Goal: Use online tool/utility

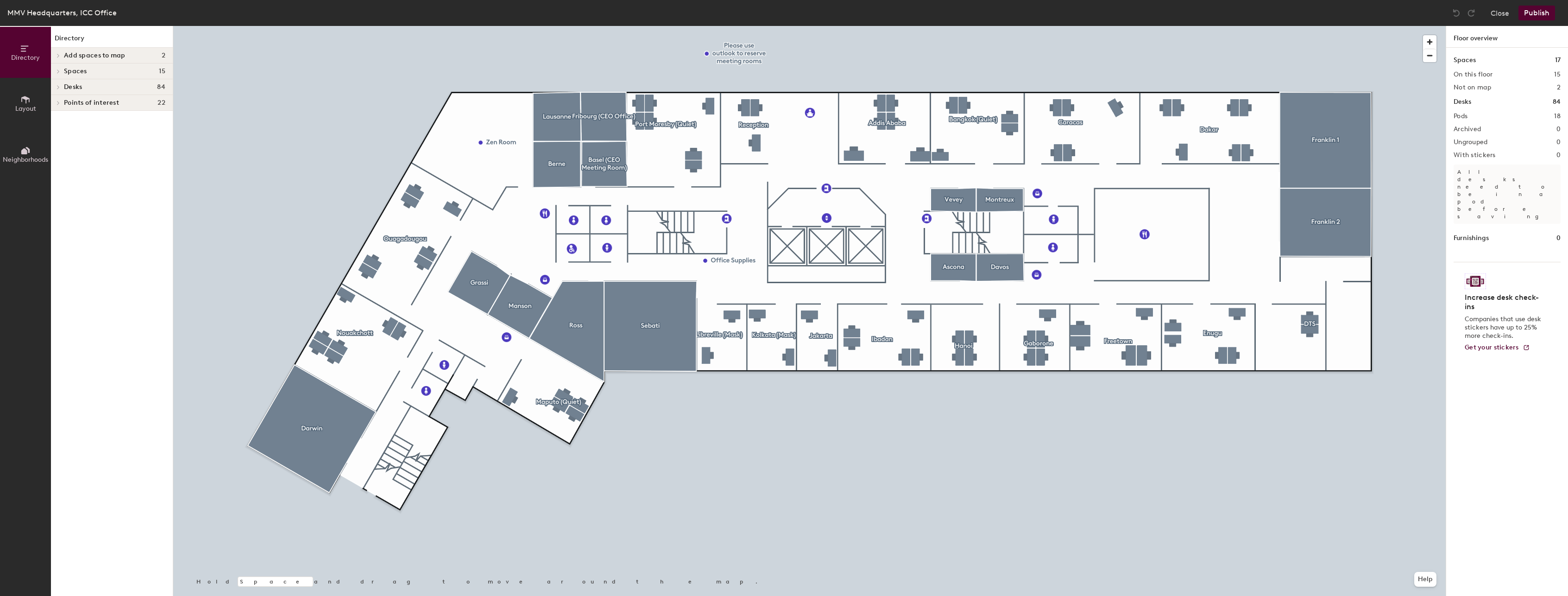
click at [59, 70] on icon at bounding box center [58, 71] width 4 height 5
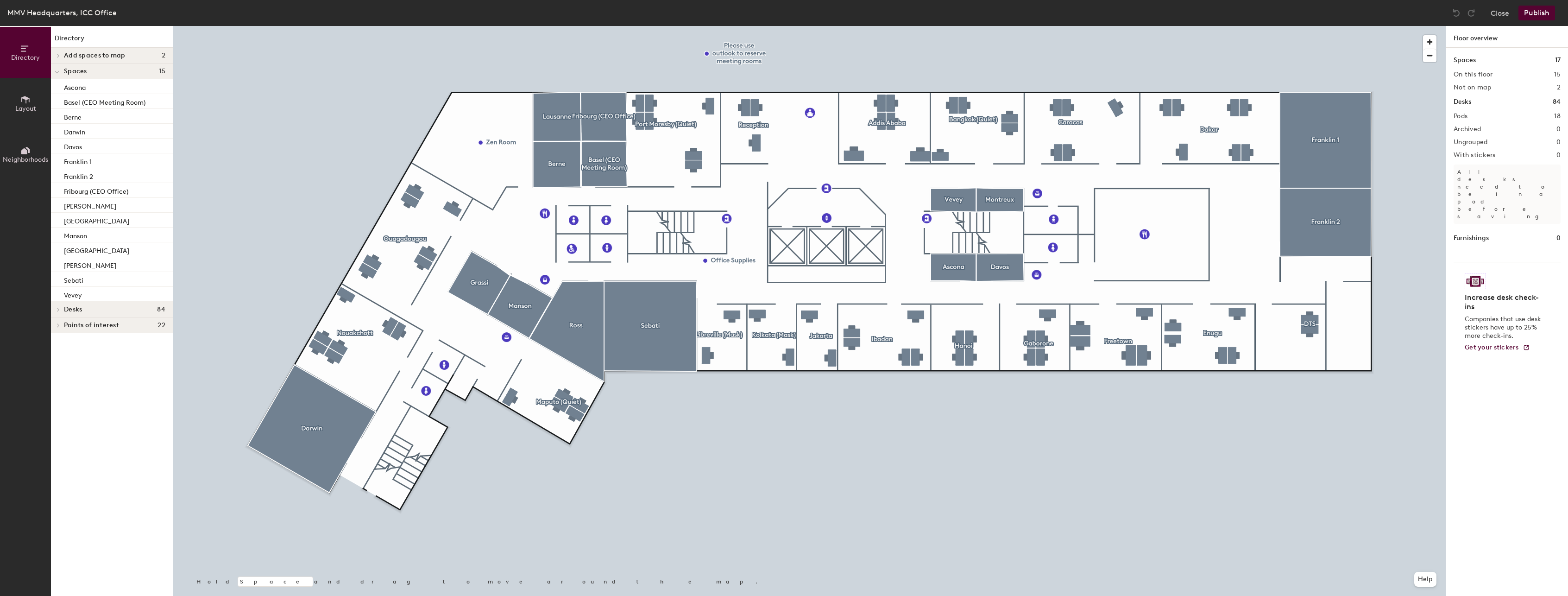
click at [26, 104] on icon at bounding box center [25, 99] width 10 height 10
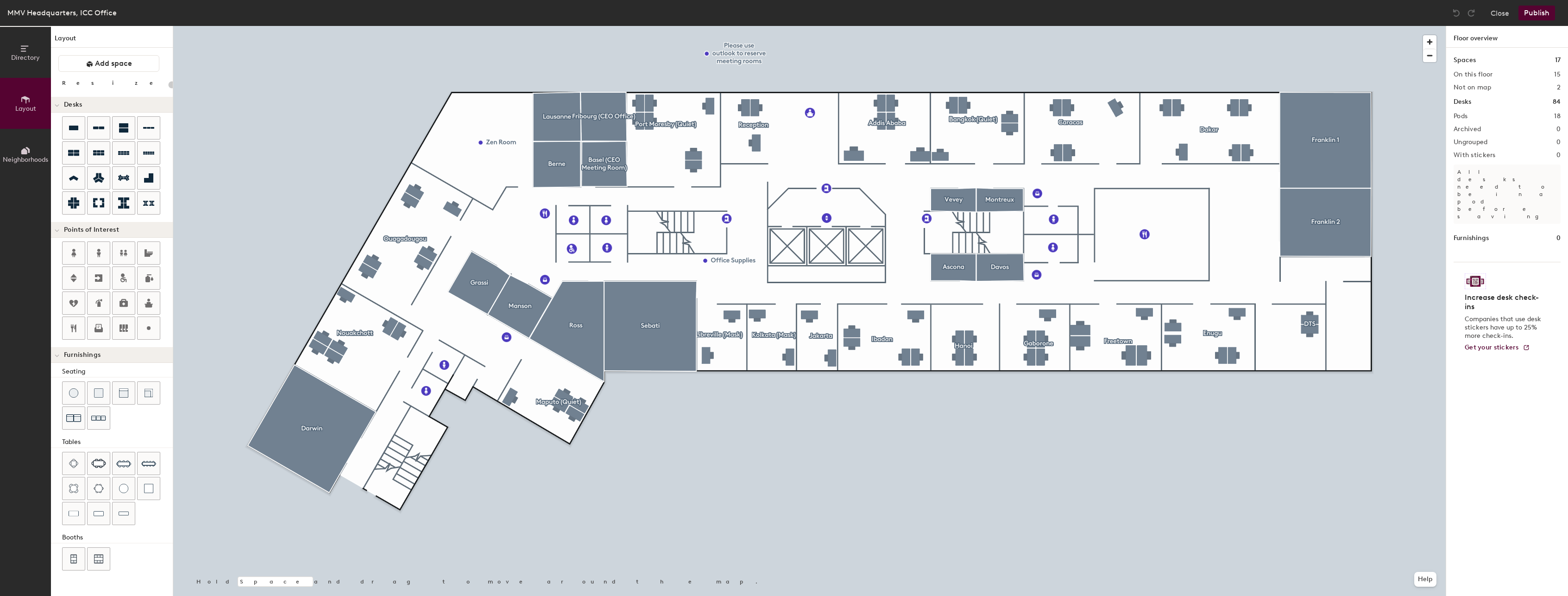
click at [29, 150] on icon at bounding box center [27, 150] width 4 height 6
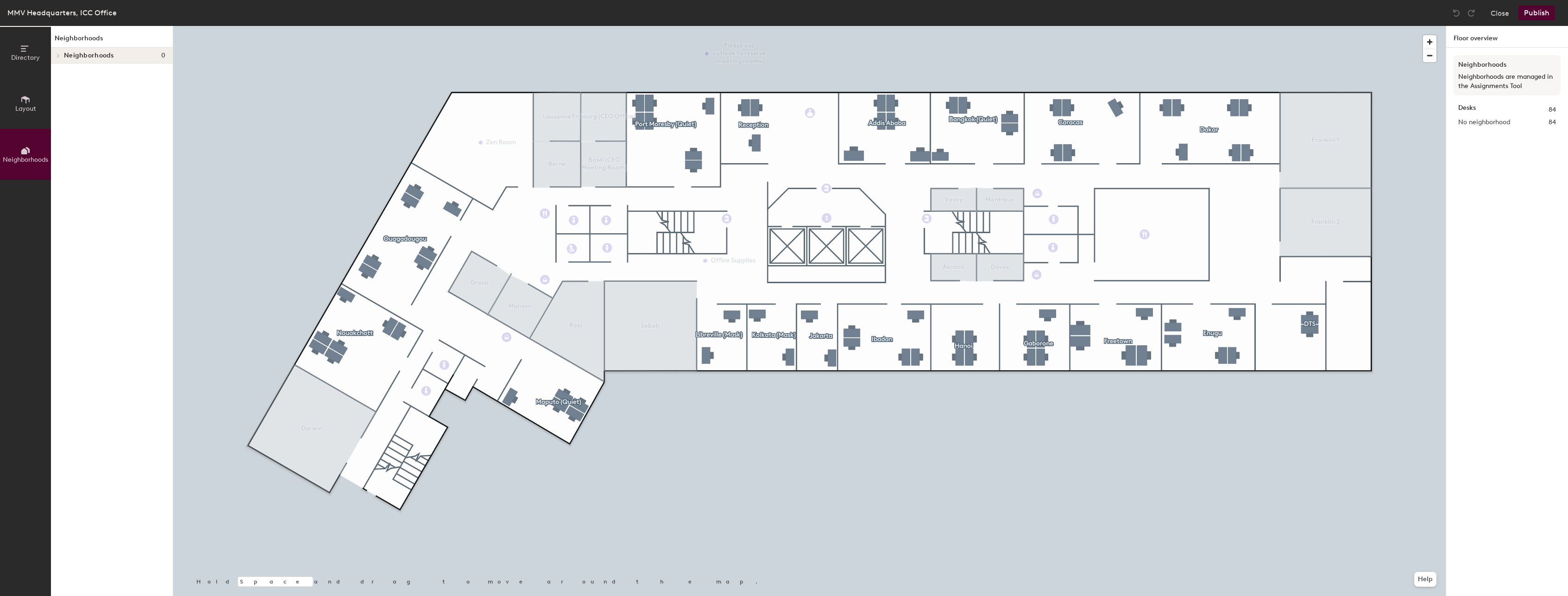
click at [59, 55] on icon at bounding box center [58, 56] width 4 height 5
click at [1495, 11] on button "Close" at bounding box center [1500, 13] width 18 height 15
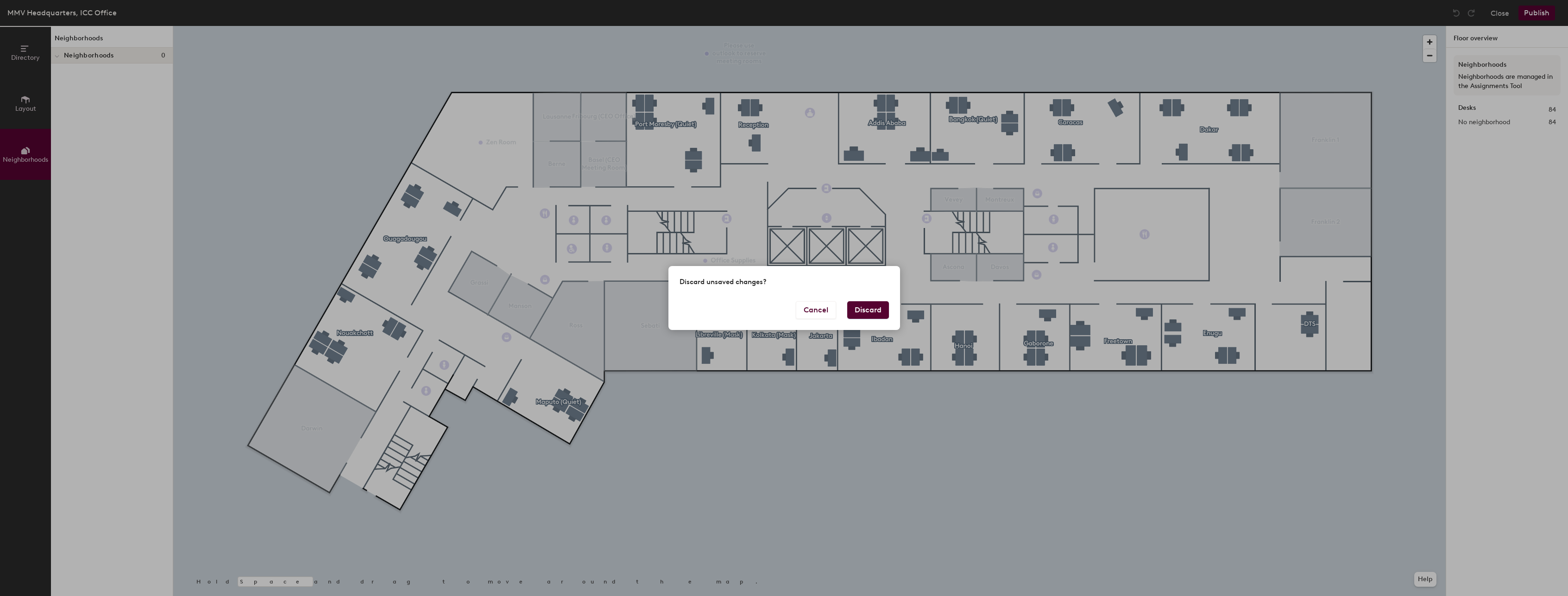
click at [871, 309] on button "Discard" at bounding box center [868, 310] width 41 height 18
